Goal: Information Seeking & Learning: Find specific fact

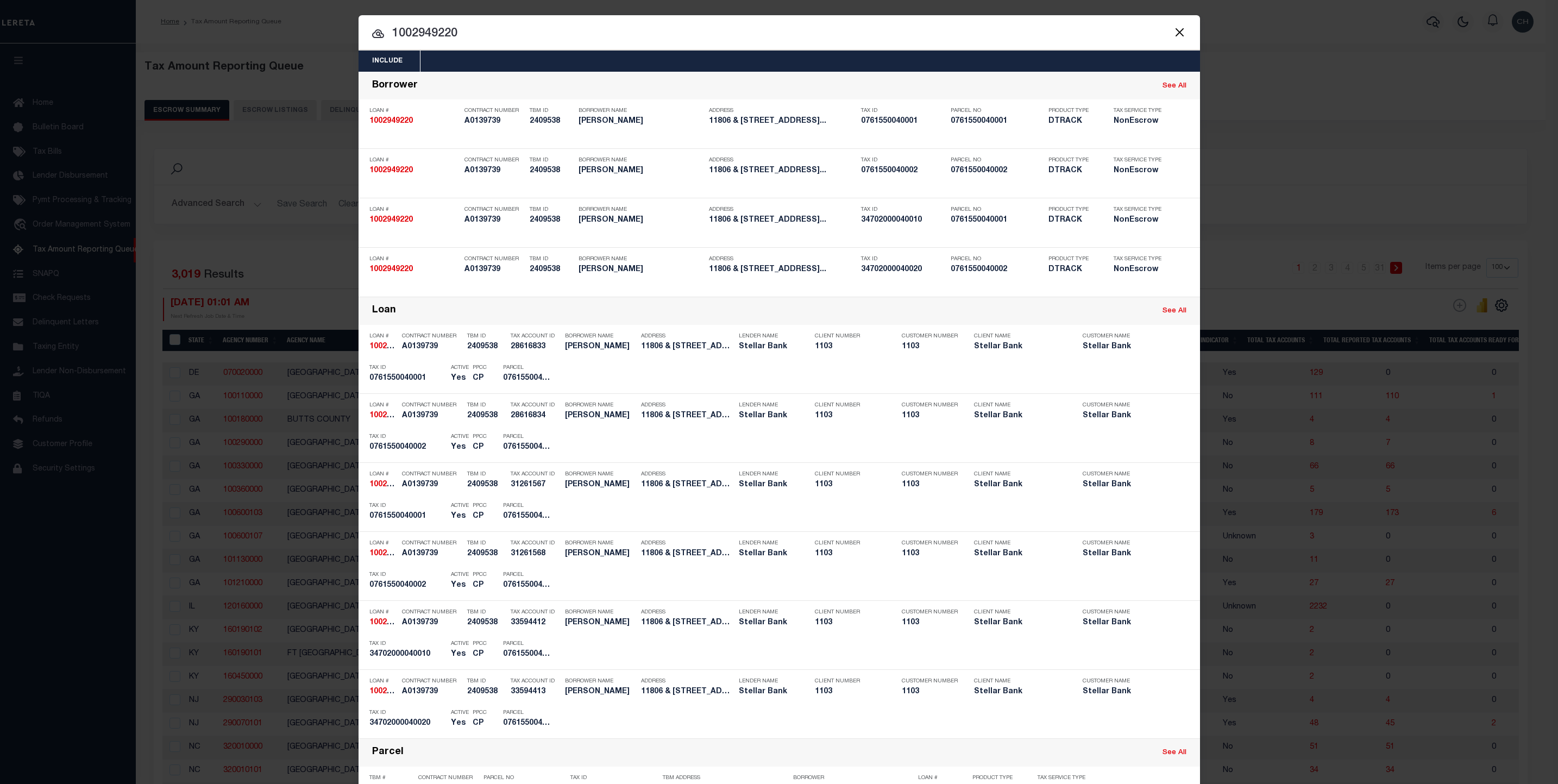
select select "100"
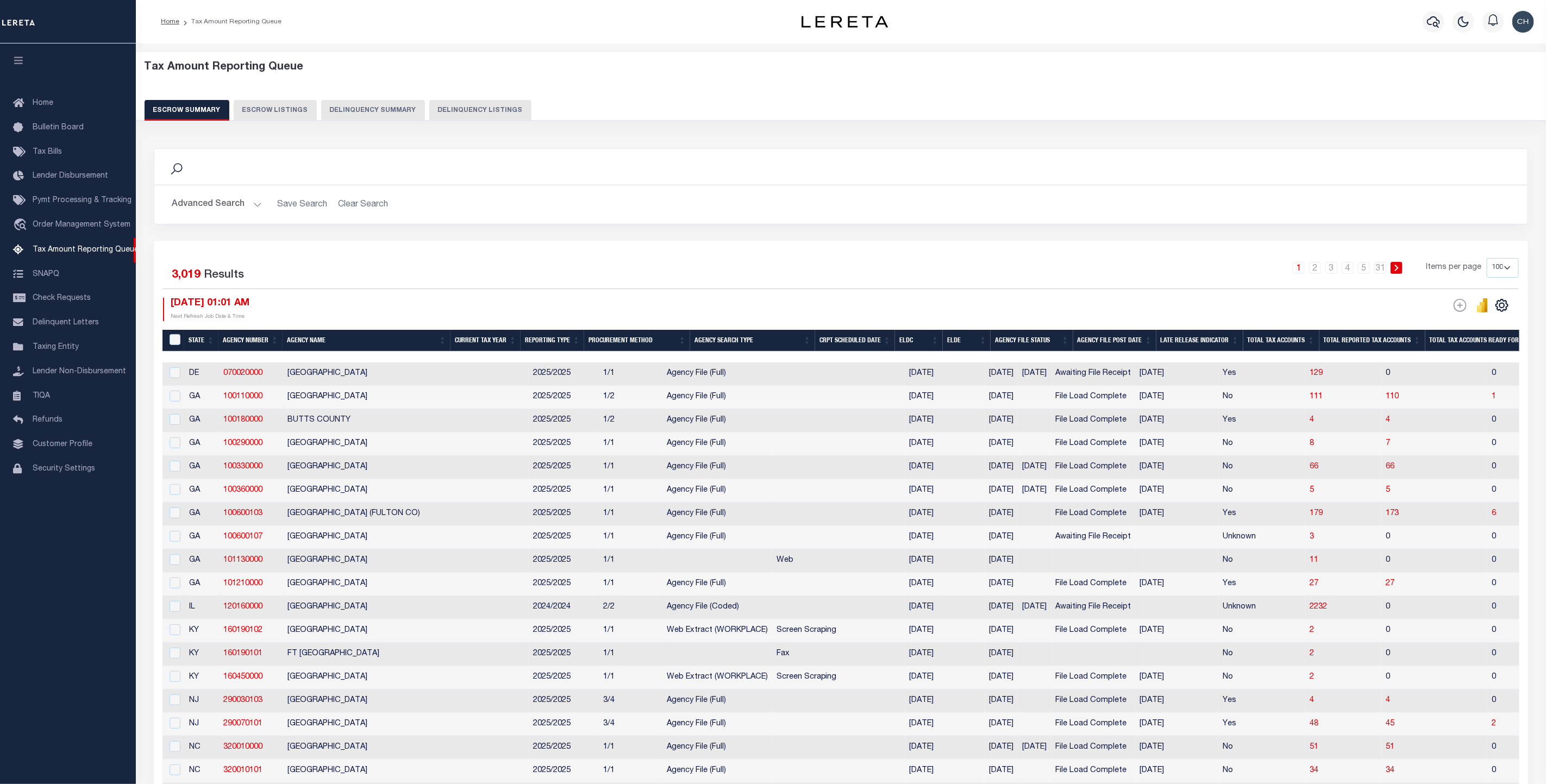
click at [477, 108] on button "Delinquency Listings" at bounding box center [480, 110] width 102 height 21
select select
select select "100"
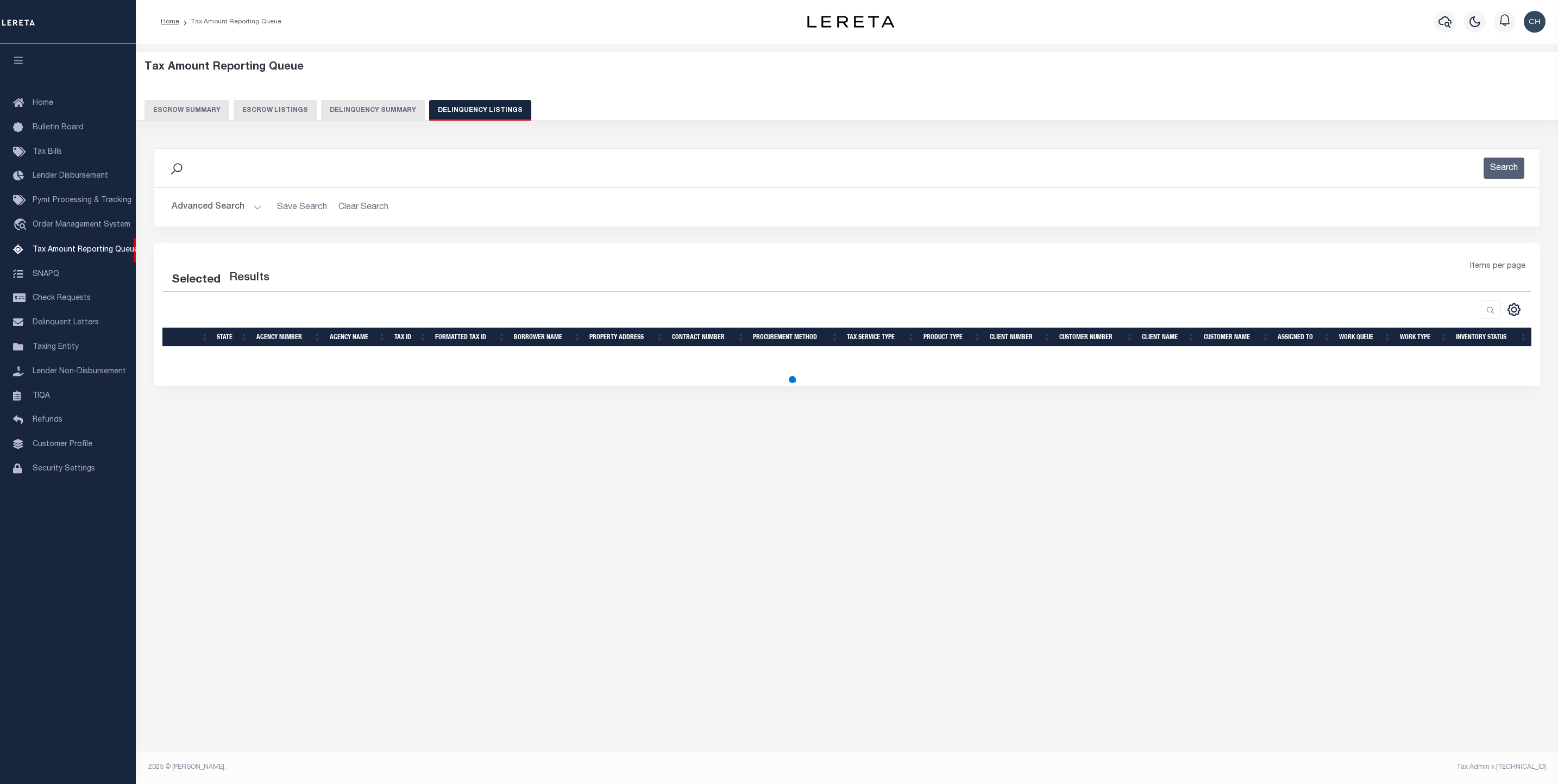
select select "100"
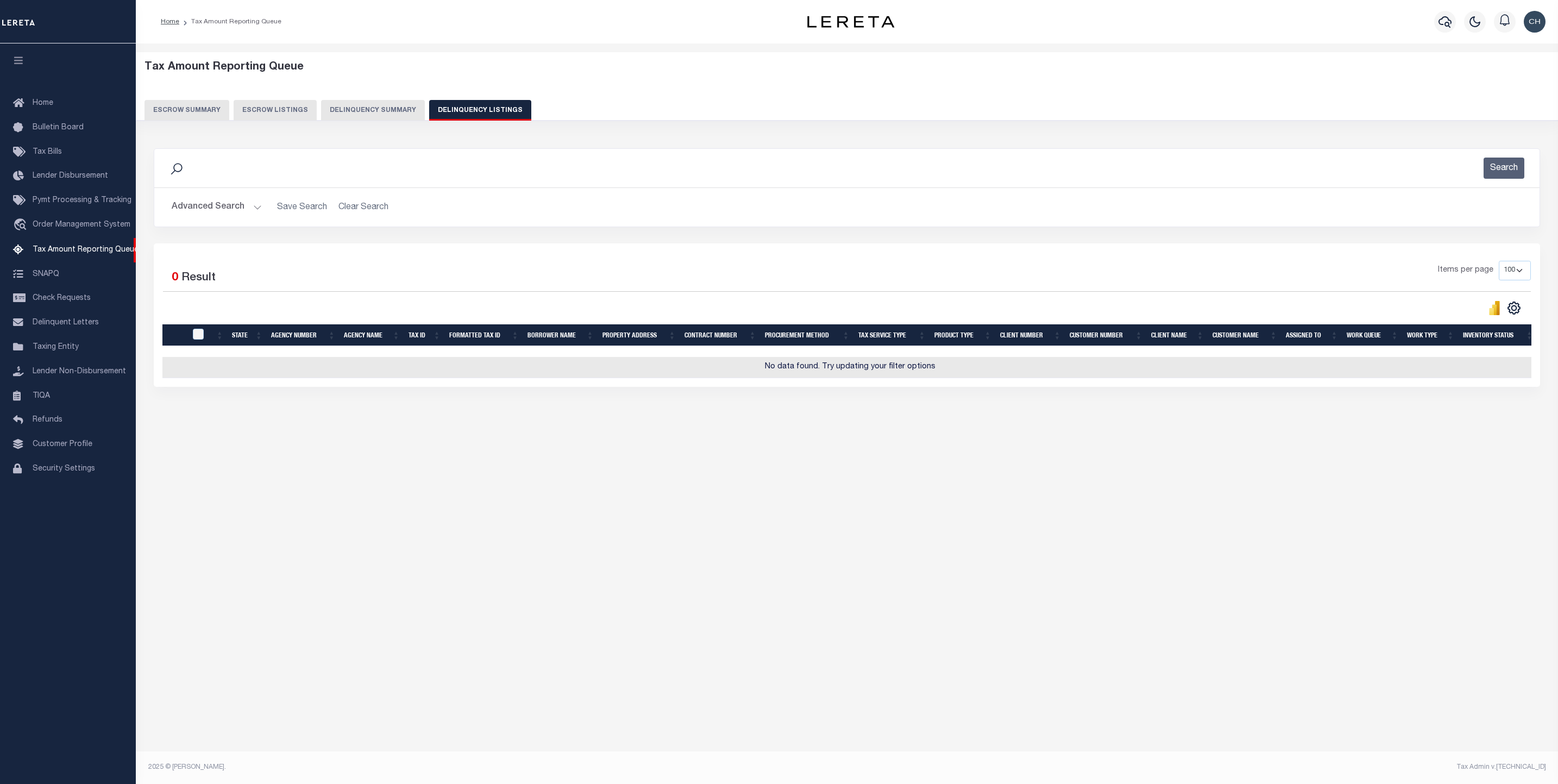
click at [247, 201] on button "Advanced Search" at bounding box center [216, 207] width 90 height 21
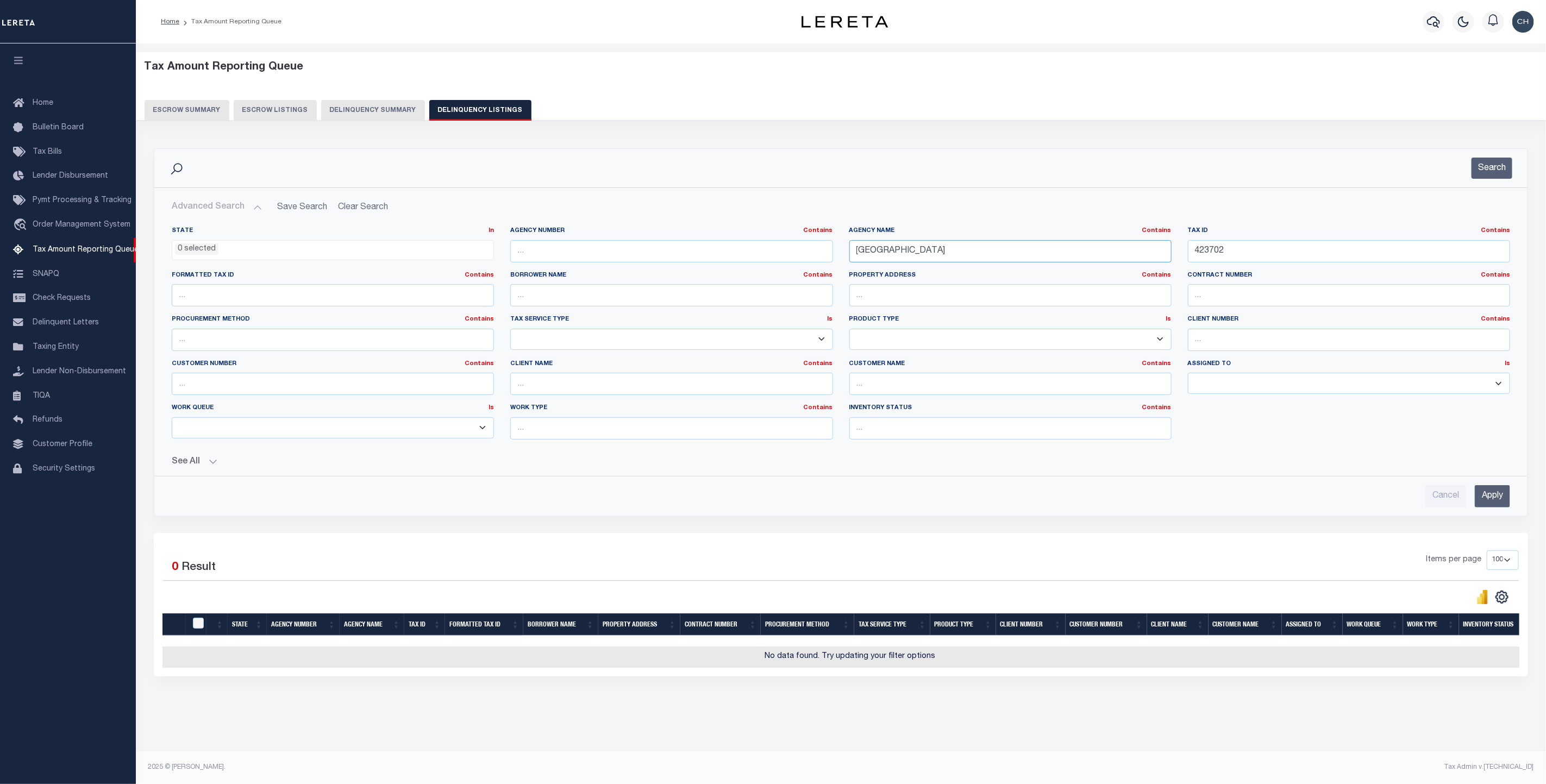
click at [957, 255] on input "[GEOGRAPHIC_DATA]" at bounding box center [1010, 251] width 322 height 22
paste input "ORT BEND"
type input "[GEOGRAPHIC_DATA]"
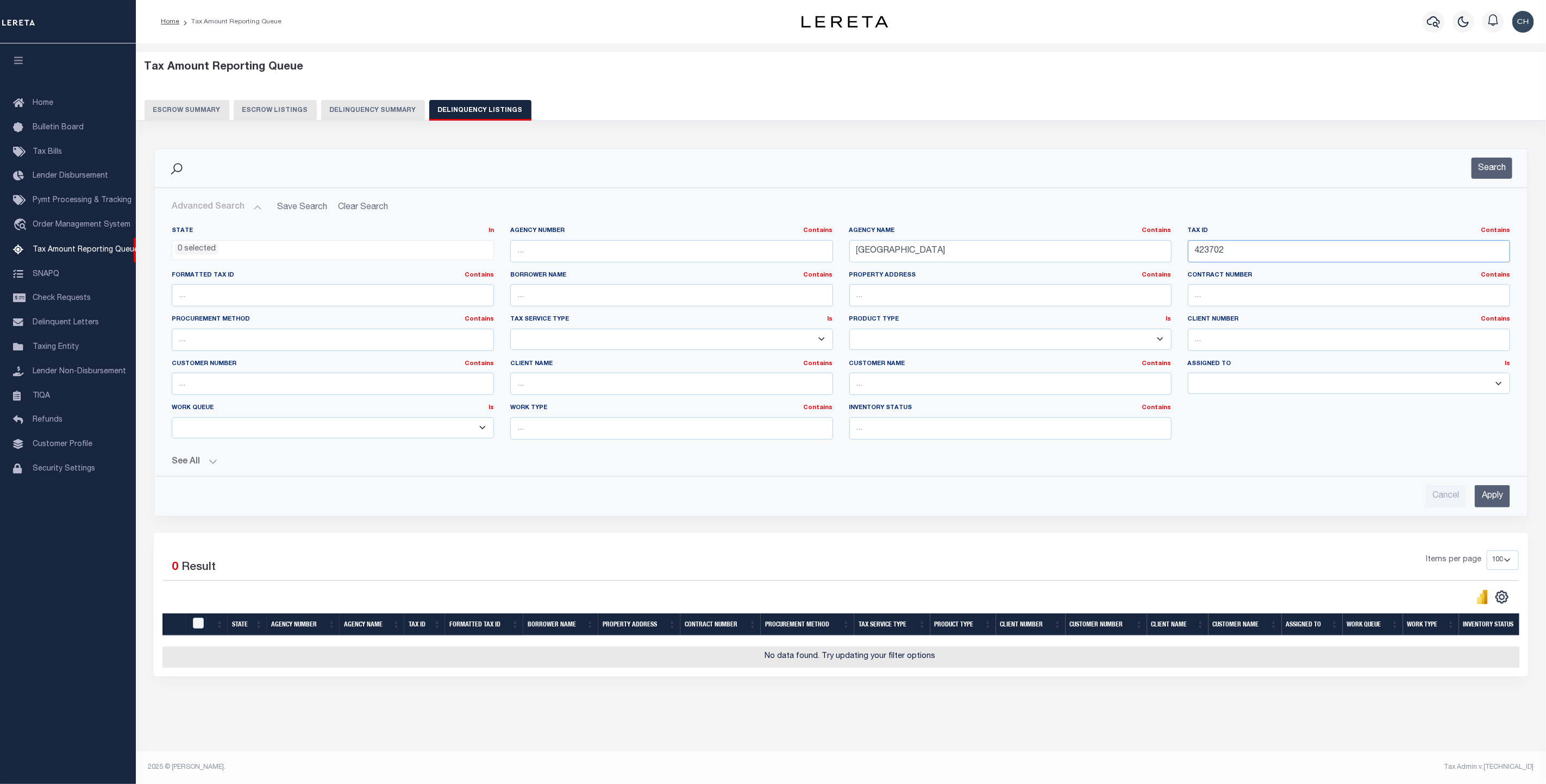
click at [1218, 253] on input "423702" at bounding box center [1349, 251] width 322 height 22
paste input "3541010010340901"
type input "3541010010340901"
click at [1494, 493] on input "Apply" at bounding box center [1492, 496] width 35 height 22
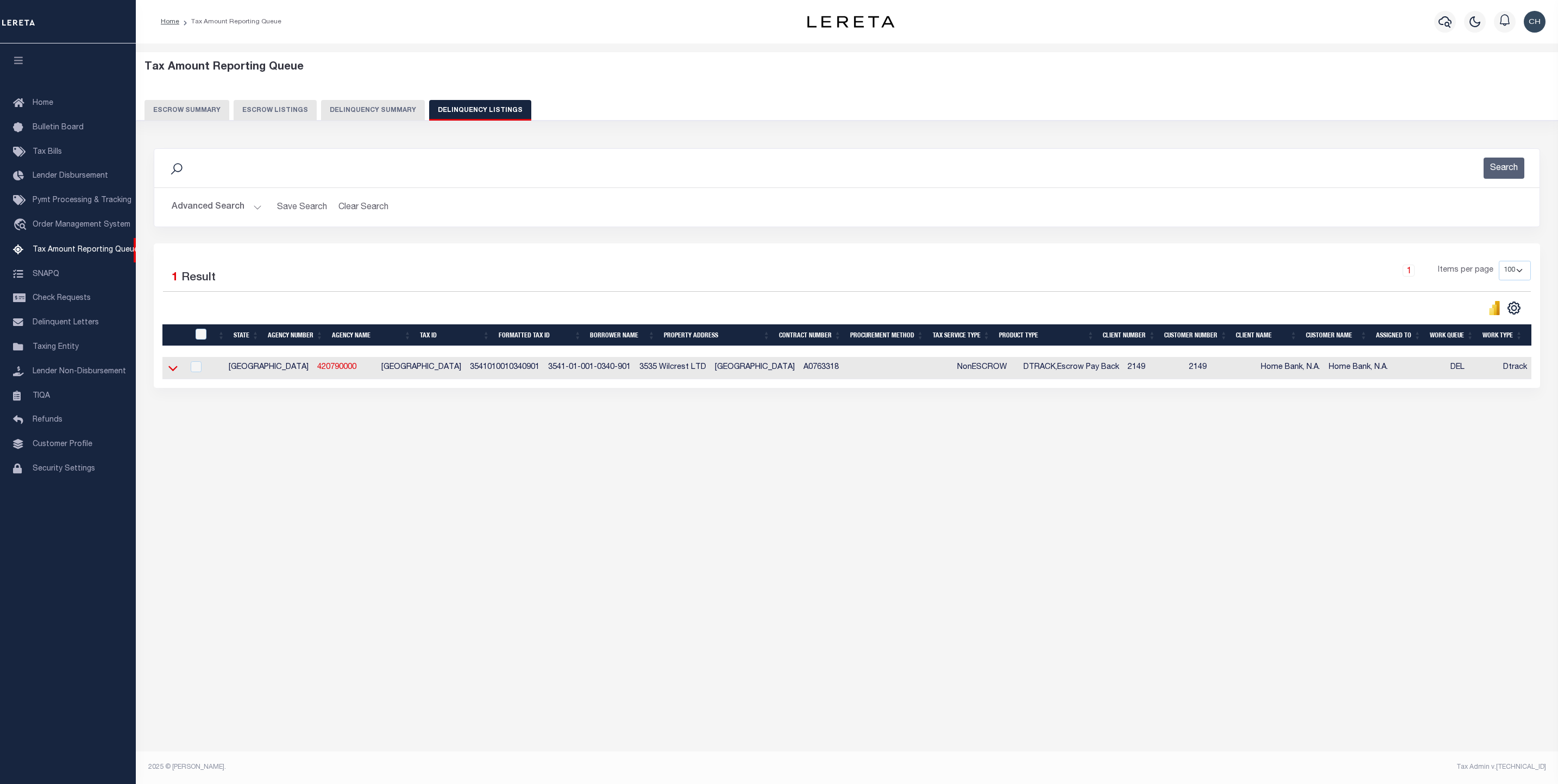
click at [172, 371] on icon at bounding box center [173, 369] width 9 height 6
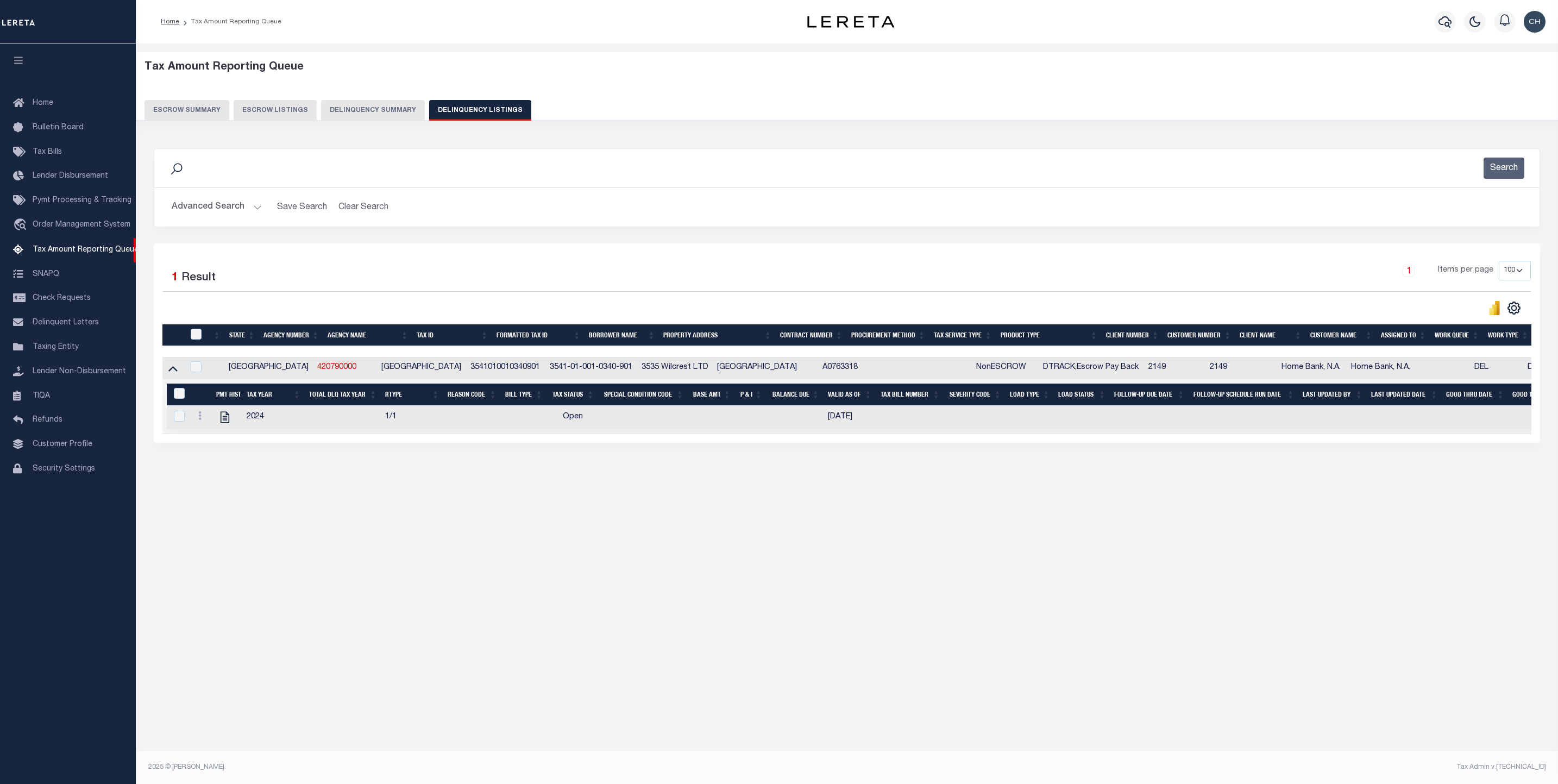
drag, startPoint x: 201, startPoint y: 424, endPoint x: 167, endPoint y: 479, distance: 64.7
click at [167, 475] on div "Data sync process is currently running, you may face some response delays. Sear…" at bounding box center [847, 306] width 1401 height 338
click at [199, 420] on icon at bounding box center [199, 415] width 3 height 9
click at [246, 540] on div "Tax Amount Reporting Queue Escrow Summary Escrow Listings" at bounding box center [847, 292] width 1422 height 497
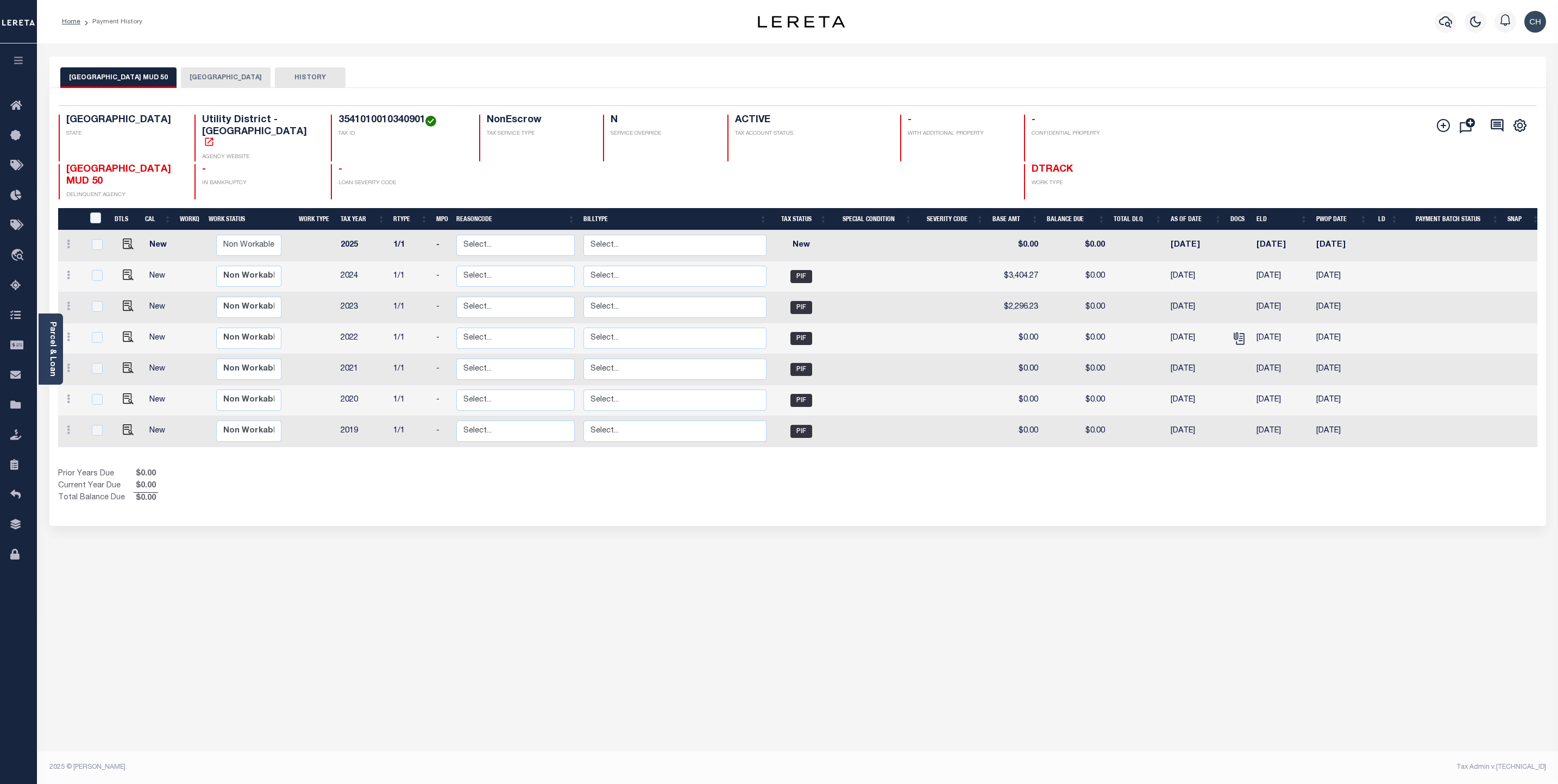
click at [225, 75] on button "[GEOGRAPHIC_DATA]" at bounding box center [225, 77] width 89 height 21
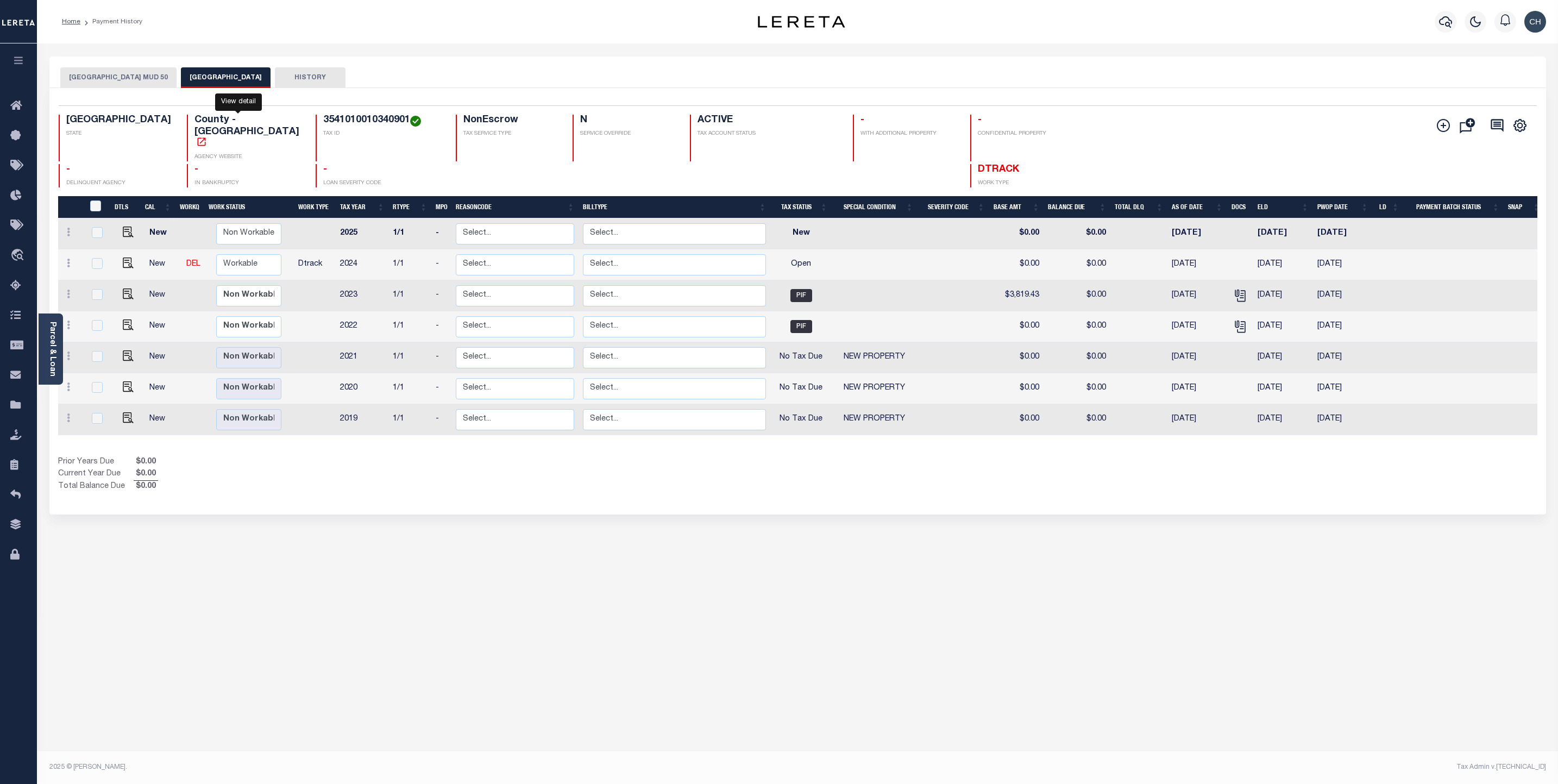
click at [207, 137] on icon "" at bounding box center [201, 142] width 11 height 11
click at [323, 123] on h4 "3541010010340901" at bounding box center [383, 120] width 120 height 12
copy h4 "3541010010340901"
click at [48, 356] on link "Parcel & Loan" at bounding box center [52, 349] width 8 height 55
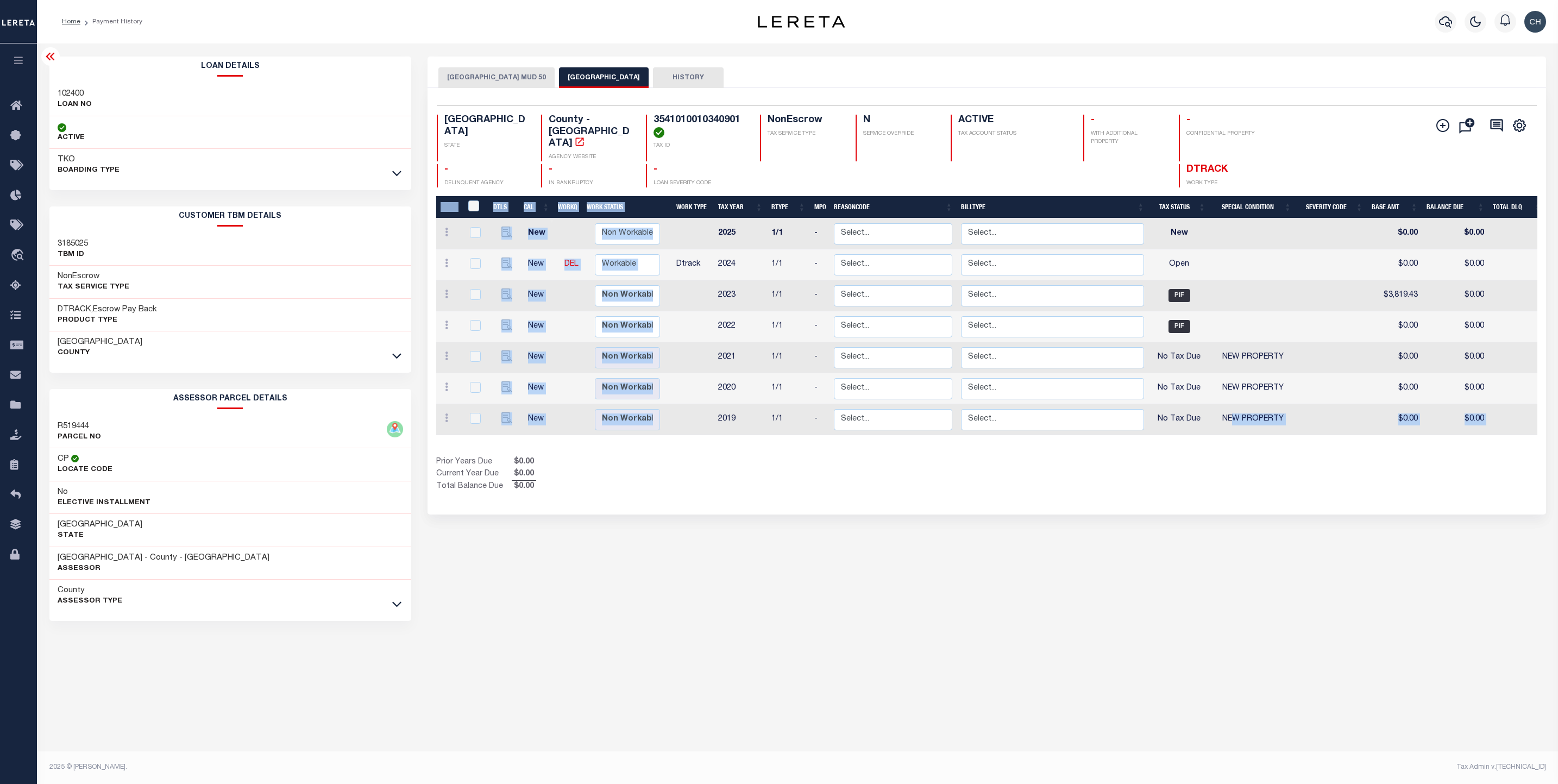
drag, startPoint x: 1147, startPoint y: 434, endPoint x: 1233, endPoint y: 424, distance: 86.6
click at [1233, 424] on div "DTLS CAL WorkQ Work Status Work Type Tax Year RType MPO ReasonCode BillType Tax…" at bounding box center [987, 344] width 1101 height 296
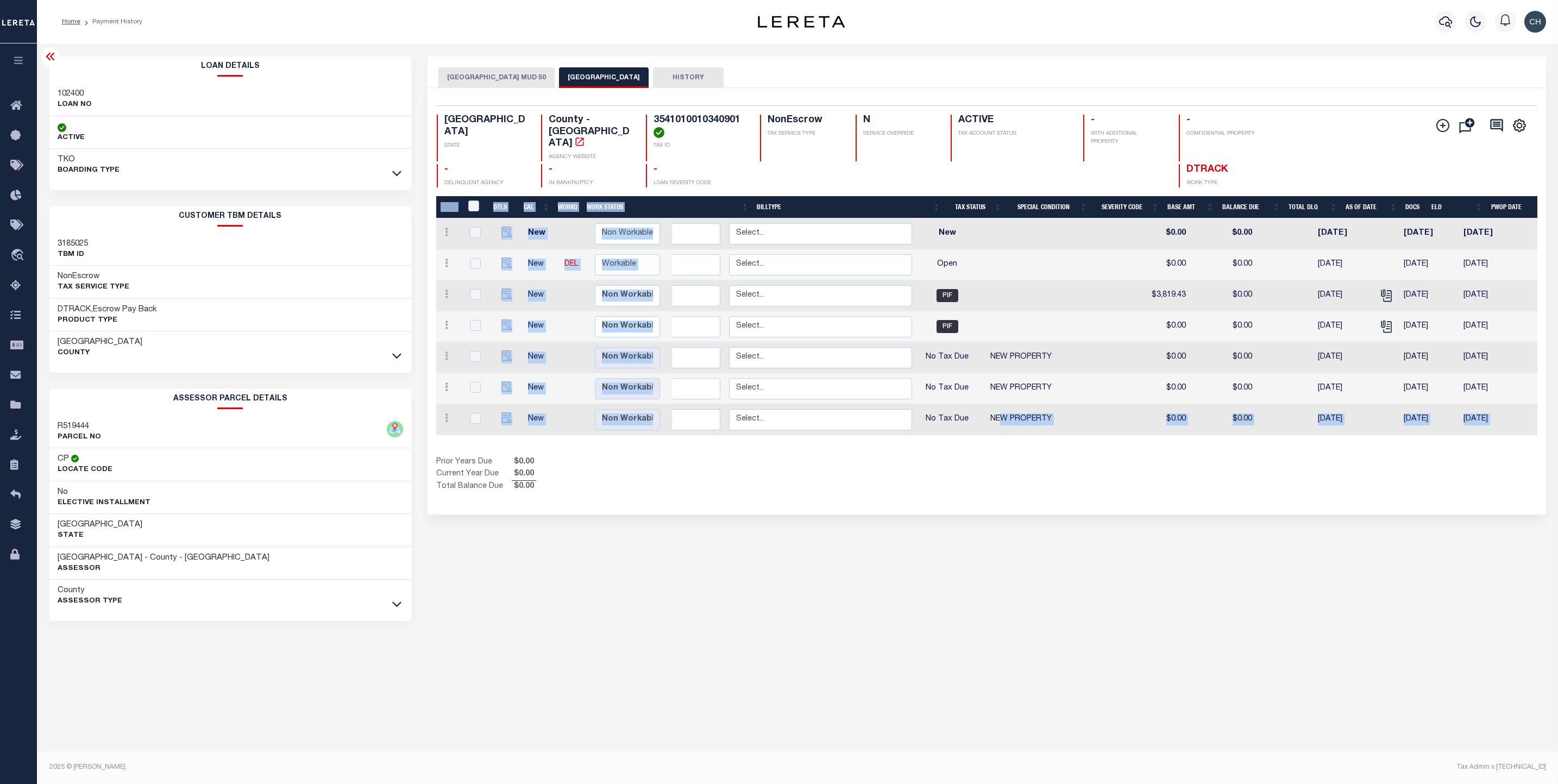
scroll to position [0, 232]
click at [1381, 320] on icon "" at bounding box center [1385, 325] width 9 height 9
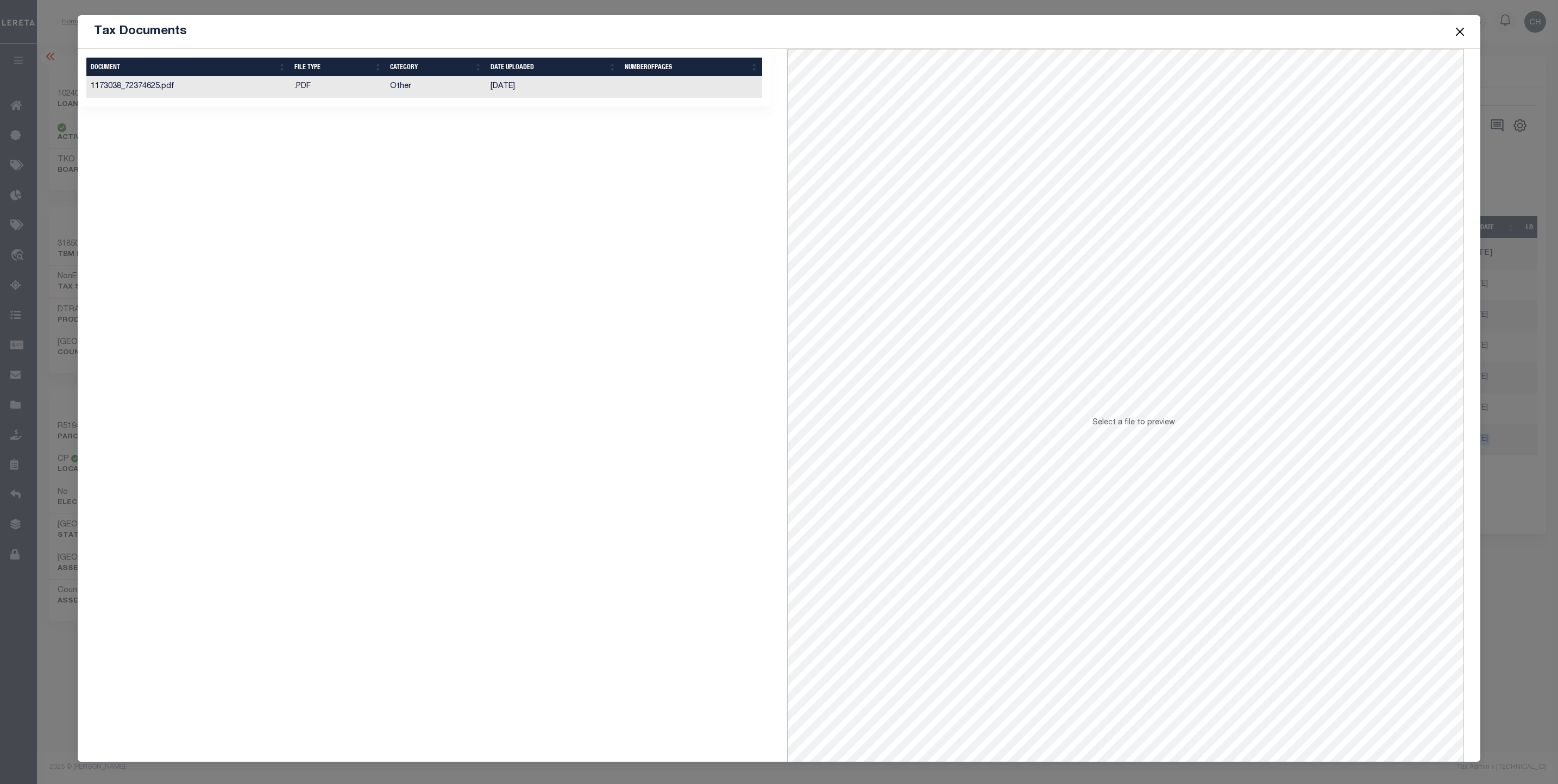
click at [1462, 31] on button "Close" at bounding box center [1459, 31] width 14 height 14
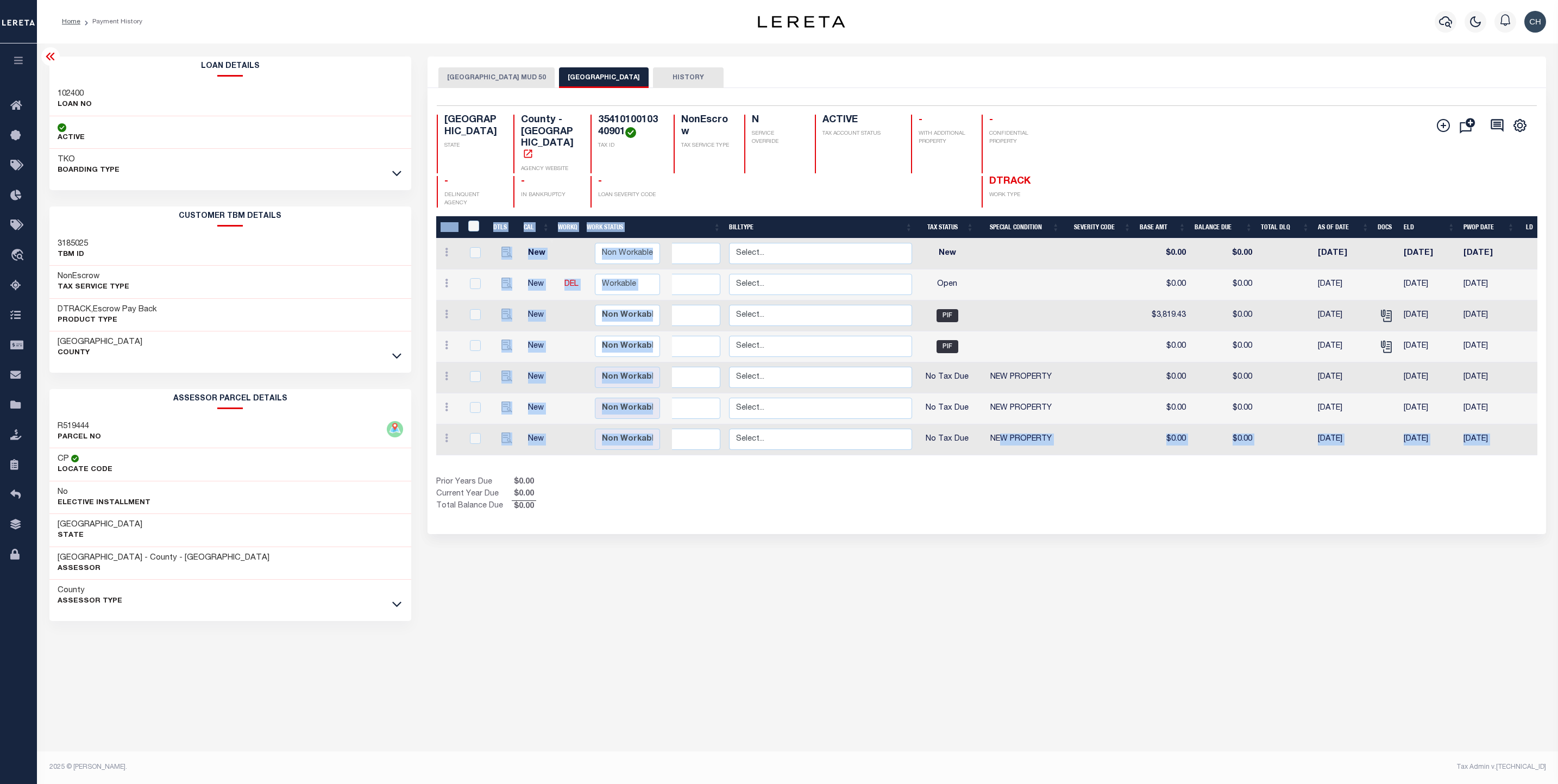
click at [1081, 559] on div "FORT BEND COUNTY MUD 50 FORT BEND COUNTY HISTORY Selected 7" at bounding box center [986, 363] width 1135 height 613
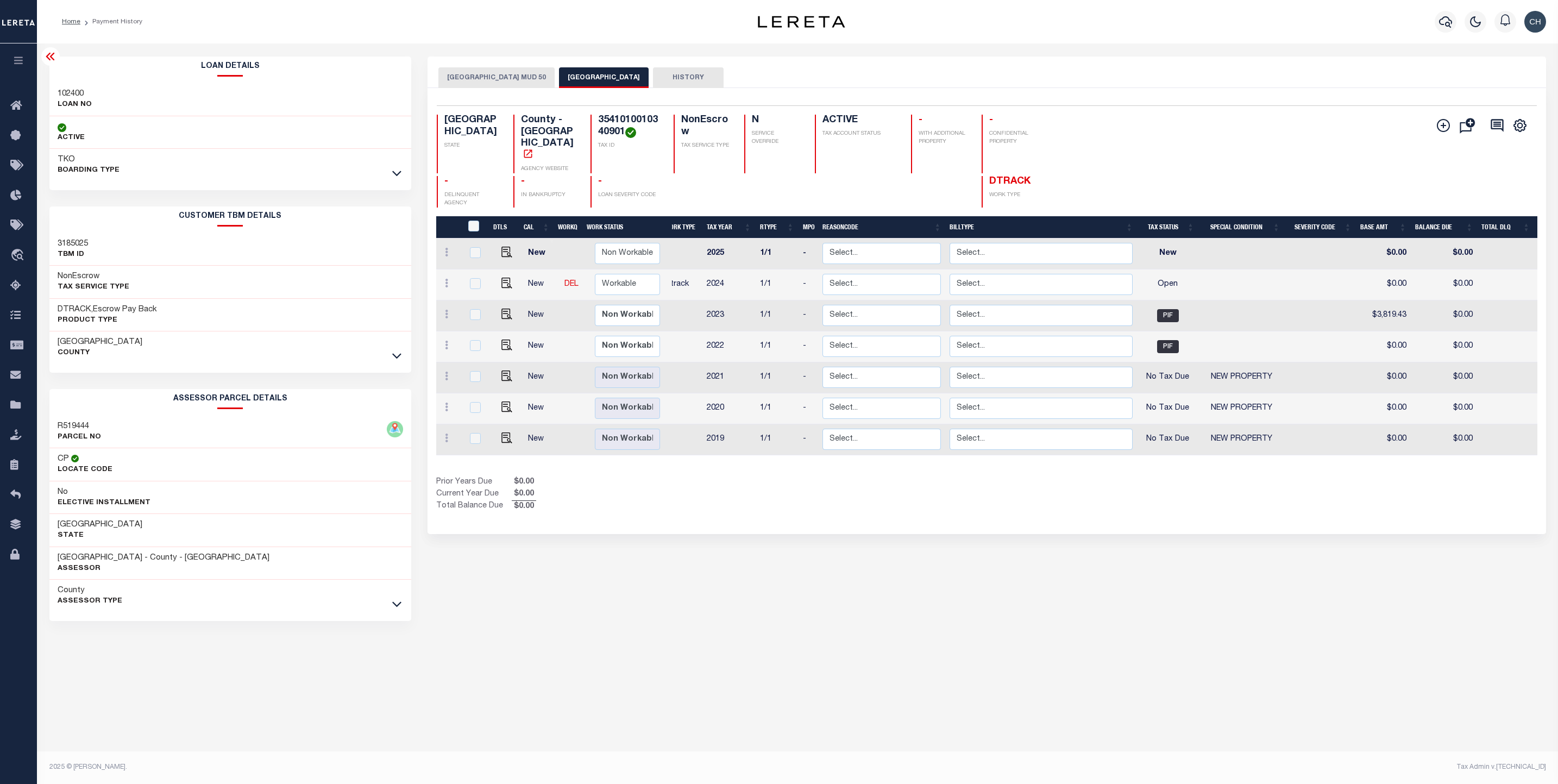
scroll to position [0, 0]
click at [50, 60] on icon at bounding box center [50, 57] width 9 height 8
